Goal: Task Accomplishment & Management: Manage account settings

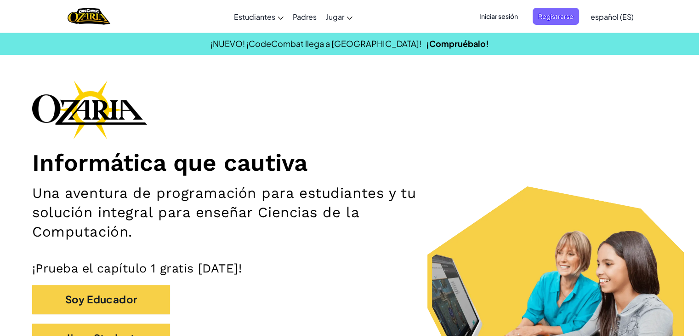
click at [486, 22] on span "Iniciar sesión" at bounding box center [499, 16] width 50 height 17
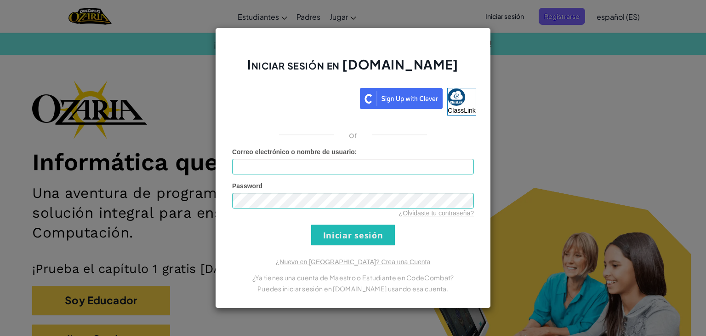
click at [466, 41] on div "Iniciar sesión en [DOMAIN_NAME] ClassLink or Error desconocido. Correo electrón…" at bounding box center [353, 168] width 276 height 280
click at [508, 179] on div "Iniciar sesión en [DOMAIN_NAME] ClassLink or Error desconocido. Correo electrón…" at bounding box center [353, 168] width 706 height 336
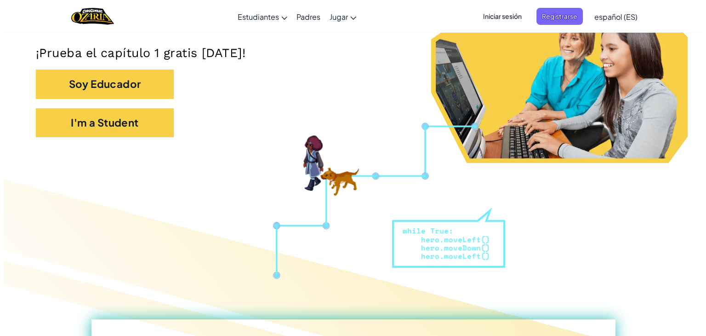
scroll to position [216, 0]
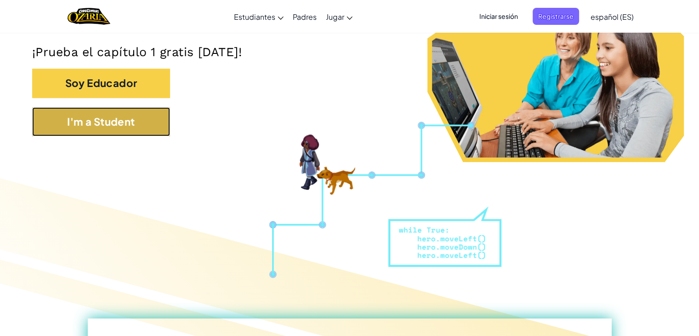
click at [165, 108] on button "I'm a Student" at bounding box center [101, 121] width 138 height 29
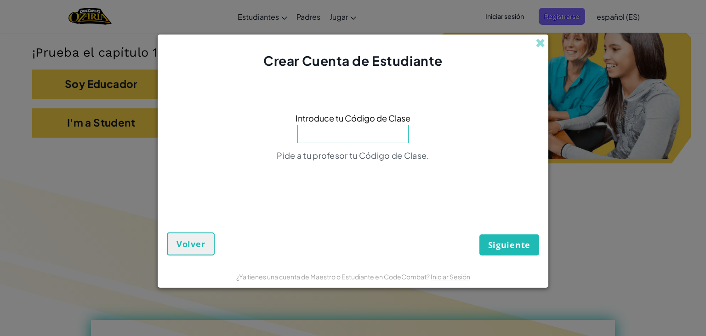
click at [349, 141] on input at bounding box center [352, 134] width 111 height 18
type input "[DATE]-2557"
drag, startPoint x: 505, startPoint y: 256, endPoint x: 506, endPoint y: 251, distance: 5.6
click at [506, 251] on form "Introduce tu Código de Clase [DATE]-2557 No existen clases con este Código de C…" at bounding box center [353, 167] width 391 height 194
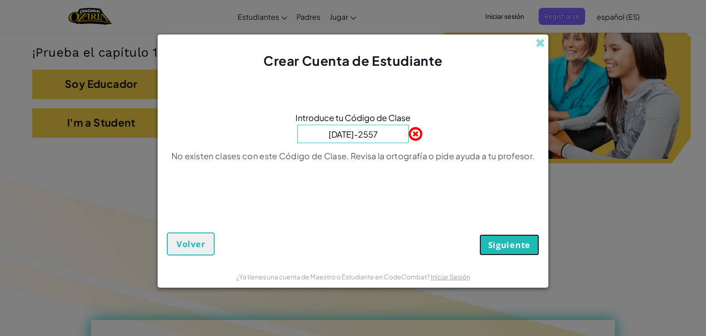
click at [506, 251] on button "Siguiente" at bounding box center [510, 244] width 60 height 21
click at [539, 40] on span at bounding box center [541, 43] width 10 height 10
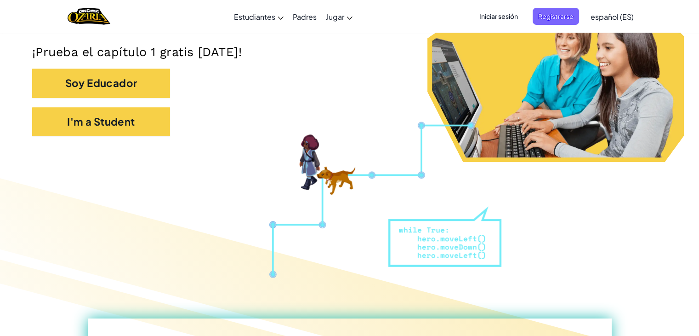
click at [560, 27] on div "Iniciar sesión Registrarse español (ES) English ([GEOGRAPHIC_DATA]) English ([G…" at bounding box center [553, 16] width 169 height 25
click at [506, 17] on span "Iniciar sesión" at bounding box center [499, 16] width 50 height 17
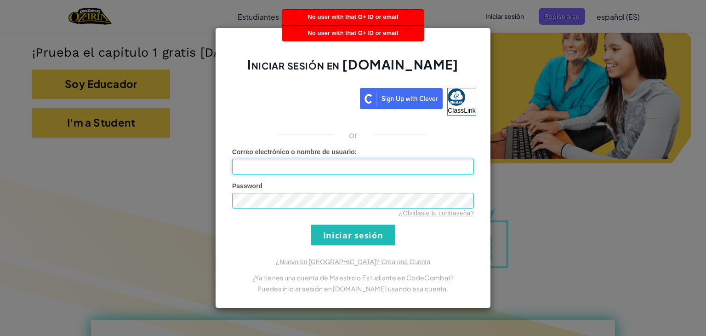
click at [406, 171] on input "Correo electrónico o nombre de usuario :" at bounding box center [353, 167] width 242 height 16
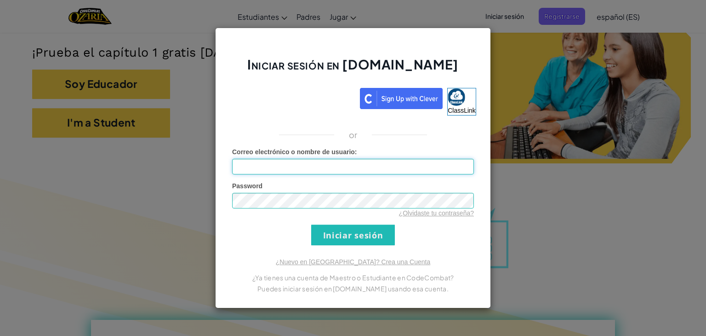
type input "A"
click at [358, 234] on input "Iniciar sesión" at bounding box center [353, 234] width 84 height 21
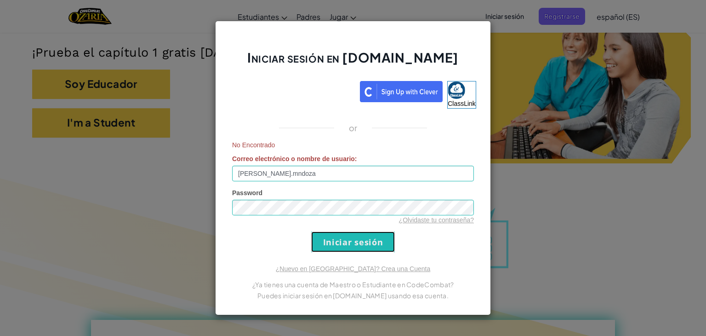
click at [358, 234] on input "Iniciar sesión" at bounding box center [353, 241] width 84 height 21
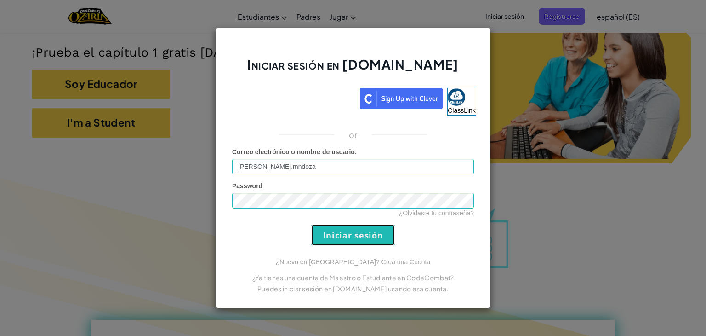
click at [358, 234] on input "Iniciar sesión" at bounding box center [353, 234] width 84 height 21
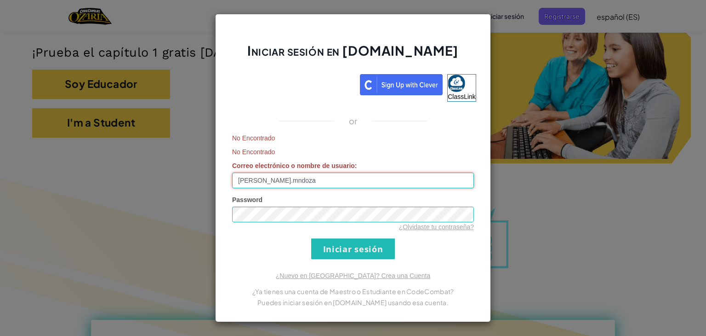
click at [311, 183] on input "[PERSON_NAME].mndoza" at bounding box center [353, 180] width 242 height 16
click at [254, 184] on input "[PERSON_NAME].mndoza" at bounding box center [353, 180] width 242 height 16
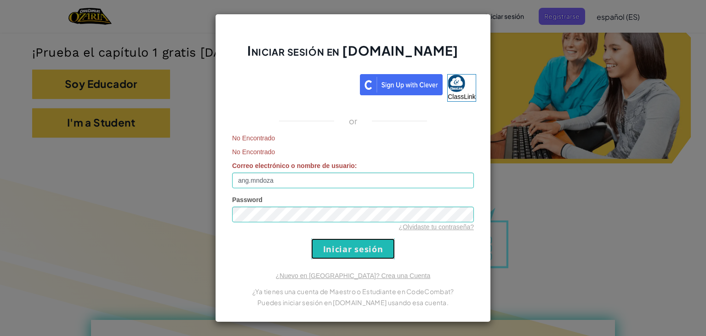
click at [325, 242] on input "Iniciar sesión" at bounding box center [353, 248] width 84 height 21
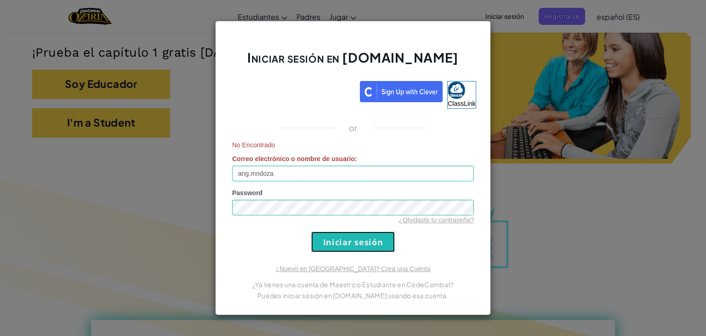
click at [325, 242] on input "Iniciar sesión" at bounding box center [353, 241] width 84 height 21
drag, startPoint x: 316, startPoint y: 223, endPoint x: 328, endPoint y: 252, distance: 30.7
click at [328, 252] on form "No Encontrado Correo electrónico o nombre de usuario : ang.mndoza Password ¿Olv…" at bounding box center [353, 196] width 242 height 112
click at [328, 252] on input "Iniciar sesión" at bounding box center [353, 241] width 84 height 21
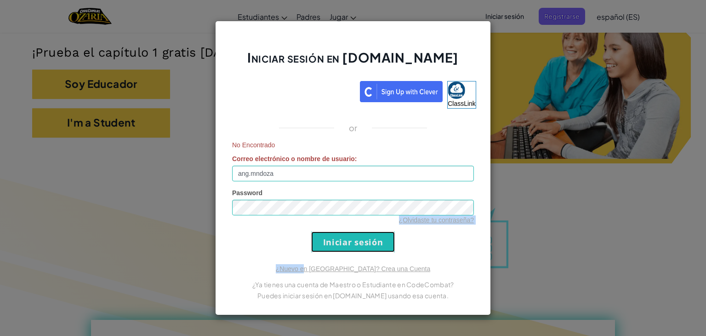
click at [349, 234] on input "Iniciar sesión" at bounding box center [353, 241] width 84 height 21
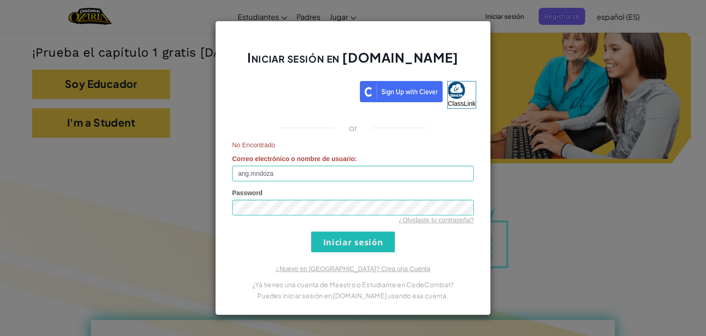
click at [292, 164] on div "No Encontrado Correo electrónico o nombre de usuario : ang.mndoza" at bounding box center [353, 160] width 242 height 41
click at [284, 171] on input "ang.mndoza" at bounding box center [353, 174] width 242 height 16
type input "a"
click at [260, 178] on input "Correo electrónico o nombre de usuario :" at bounding box center [353, 174] width 242 height 16
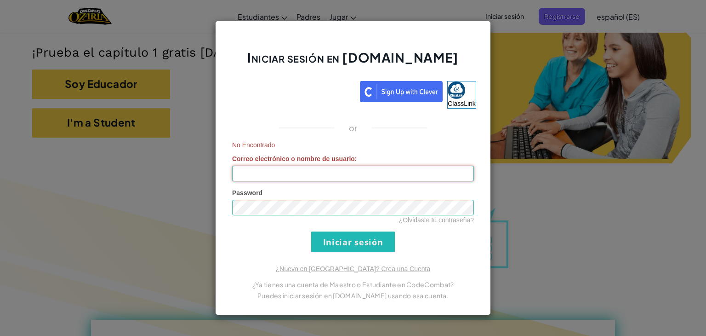
type input "[EMAIL_ADDRESS][DOMAIN_NAME]"
click at [340, 234] on input "Iniciar sesión" at bounding box center [353, 241] width 84 height 21
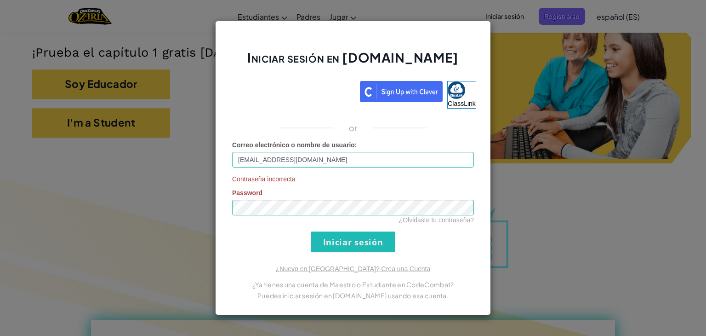
click at [287, 211] on div "Contraseña incorrecta Password ¿Olvidaste tu contraseña?" at bounding box center [353, 199] width 242 height 50
click at [311, 231] on input "Iniciar sesión" at bounding box center [353, 241] width 84 height 21
click at [421, 225] on form "Correo electrónico o nombre de usuario : [EMAIL_ADDRESS][DOMAIN_NAME] Contraseñ…" at bounding box center [353, 196] width 242 height 112
click at [421, 223] on link "¿Olvidaste tu contraseña?" at bounding box center [436, 219] width 75 height 7
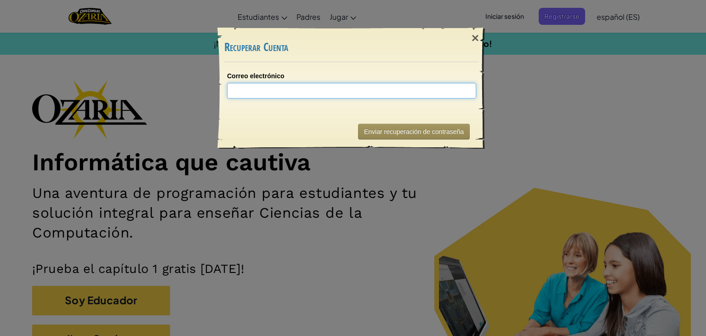
click at [286, 88] on input "Correo electrónico" at bounding box center [351, 91] width 249 height 16
